Goal: Task Accomplishment & Management: Use online tool/utility

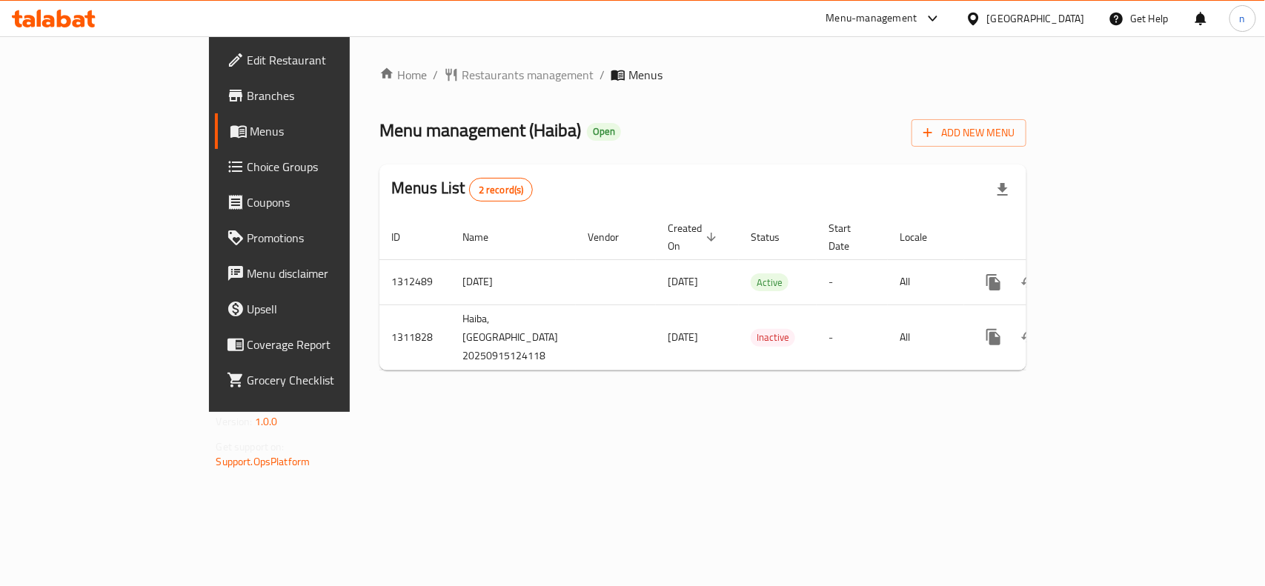
click at [247, 64] on span "Edit Restaurant" at bounding box center [327, 60] width 161 height 18
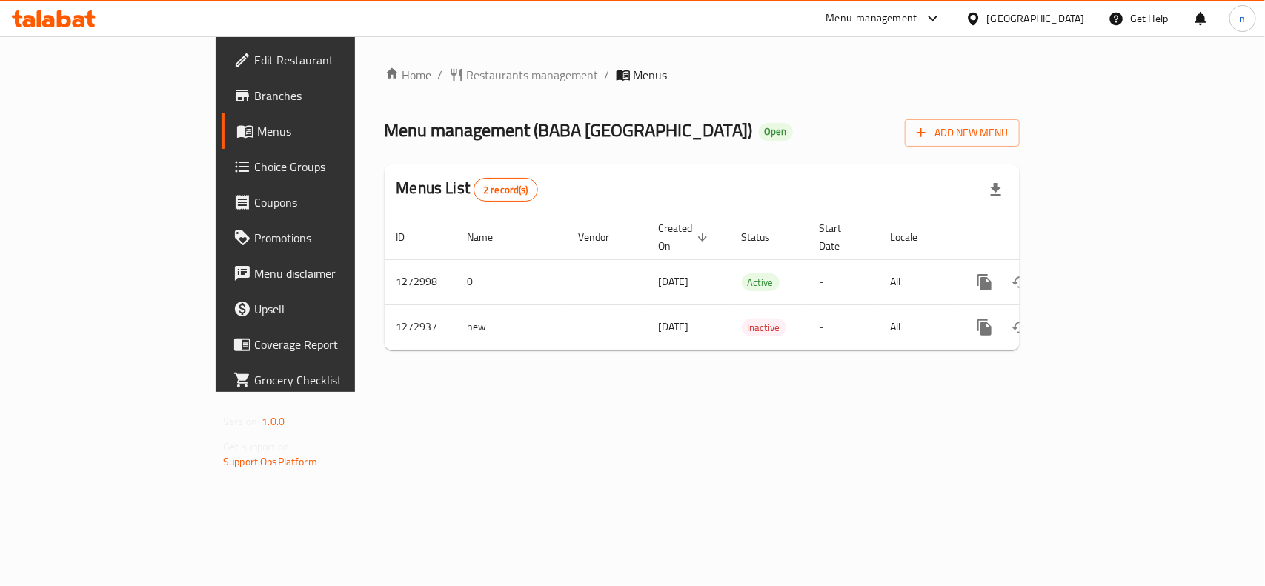
click at [222, 72] on link "Edit Restaurant" at bounding box center [324, 60] width 205 height 36
click at [254, 58] on span "Edit Restaurant" at bounding box center [334, 60] width 161 height 18
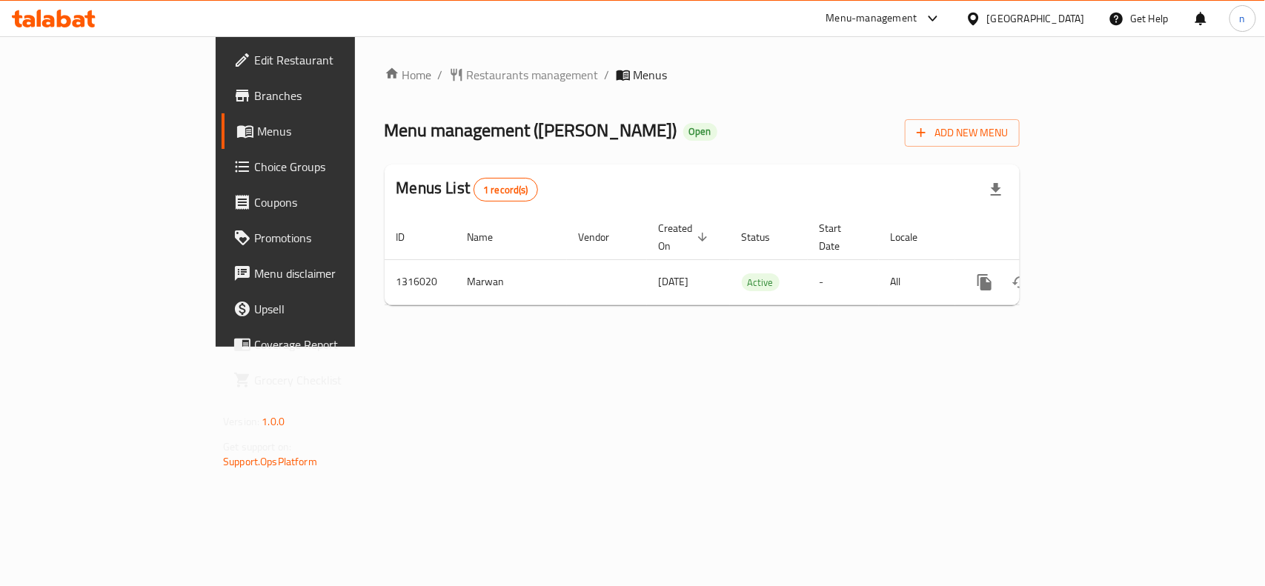
click at [254, 59] on span "Edit Restaurant" at bounding box center [334, 60] width 161 height 18
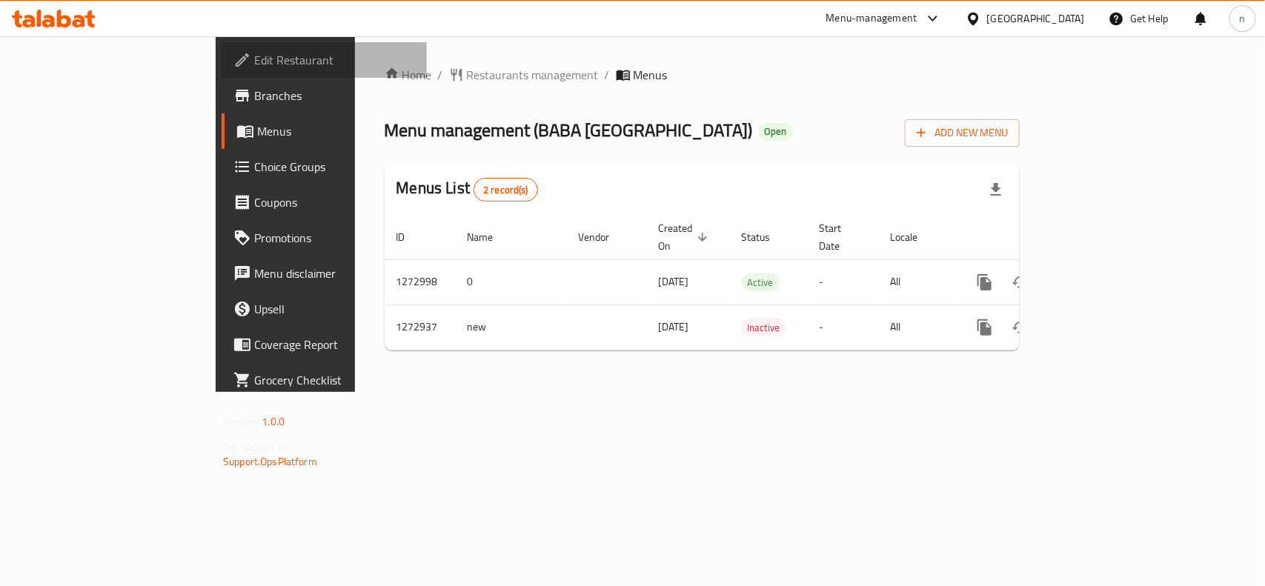
drag, startPoint x: 131, startPoint y: 57, endPoint x: 142, endPoint y: 64, distance: 13.4
click at [254, 57] on span "Edit Restaurant" at bounding box center [334, 60] width 161 height 18
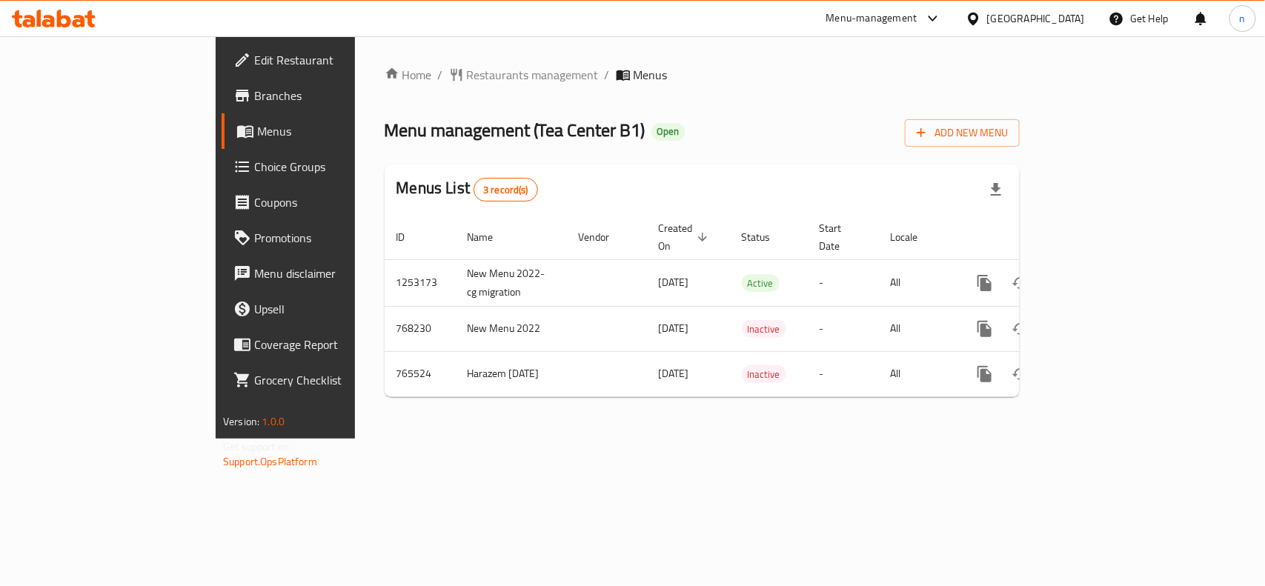
click at [254, 63] on span "Edit Restaurant" at bounding box center [334, 60] width 161 height 18
